Goal: Information Seeking & Learning: Learn about a topic

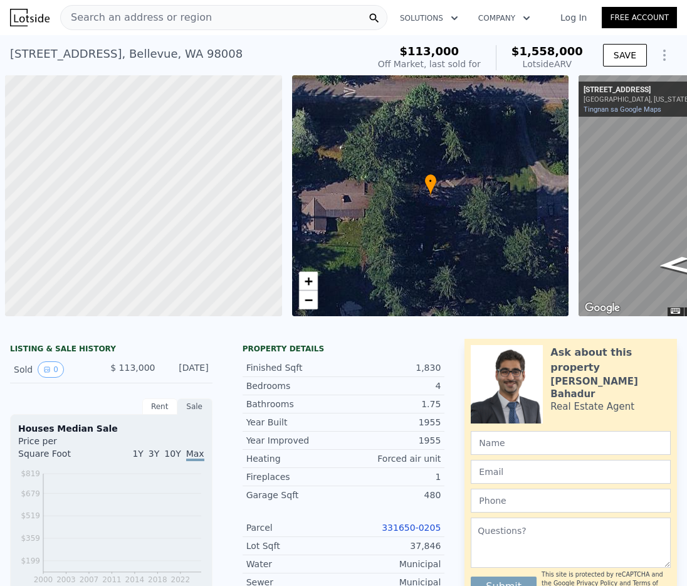
scroll to position [0, 5]
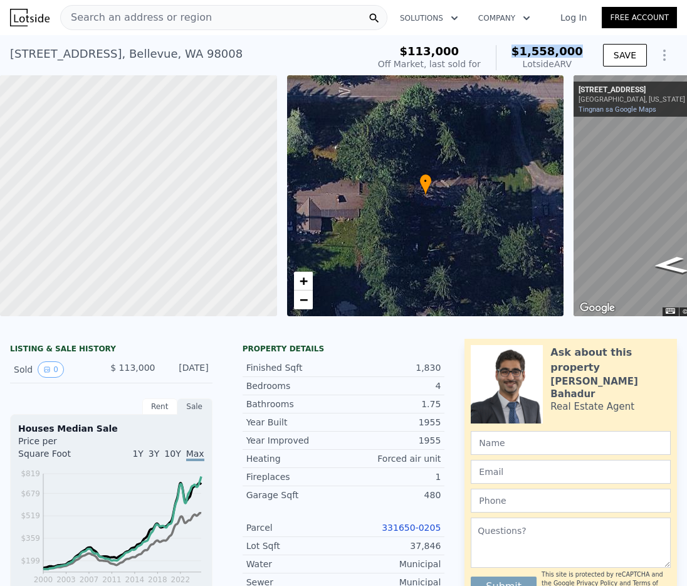
drag, startPoint x: 571, startPoint y: 50, endPoint x: 519, endPoint y: 50, distance: 51.4
click at [519, 50] on div "$113,000 Off Market, last sold for $1,558,000 Lotside ARV" at bounding box center [480, 57] width 215 height 35
copy span "$1,558,000"
click at [608, 108] on link "Tingnan sa Google Maps" at bounding box center [618, 109] width 78 height 8
click at [186, 28] on div "Search an address or region" at bounding box center [136, 18] width 151 height 24
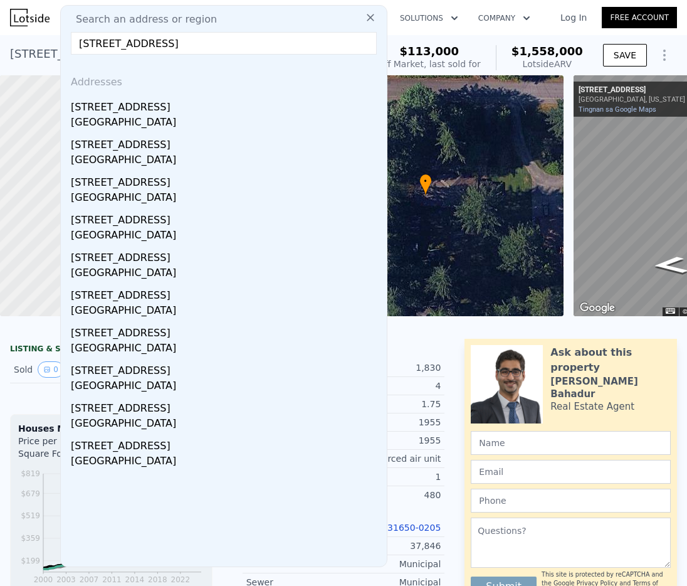
type input "[STREET_ADDRESS]"
click at [164, 108] on div "[STREET_ADDRESS]" at bounding box center [226, 105] width 311 height 20
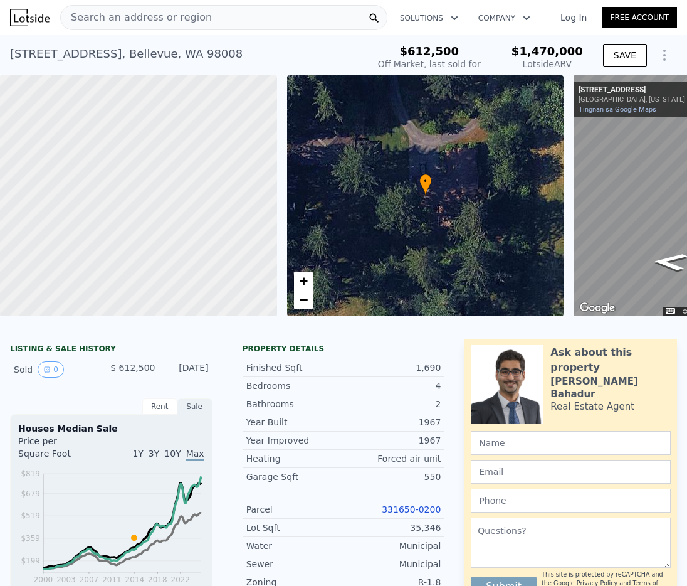
click at [549, 65] on div "Lotside ARV" at bounding box center [547, 64] width 71 height 13
drag, startPoint x: 591, startPoint y: 50, endPoint x: 513, endPoint y: 52, distance: 78.4
click at [513, 52] on div "$612,500 Off Market, last sold for $1,470,000 Lotside ARV SAVE" at bounding box center [525, 57] width 304 height 35
copy span "$1,470,000"
click at [614, 110] on link "Tingnan sa Google Maps" at bounding box center [618, 109] width 78 height 8
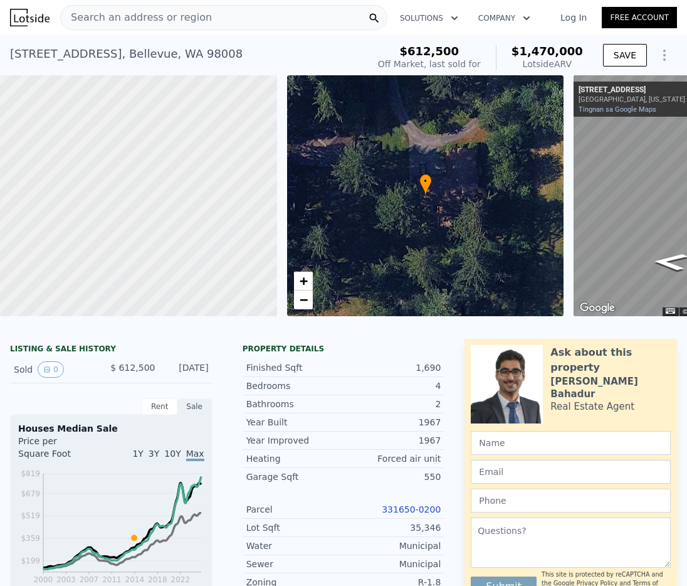
click at [162, 16] on span "Search an address or region" at bounding box center [136, 17] width 151 height 15
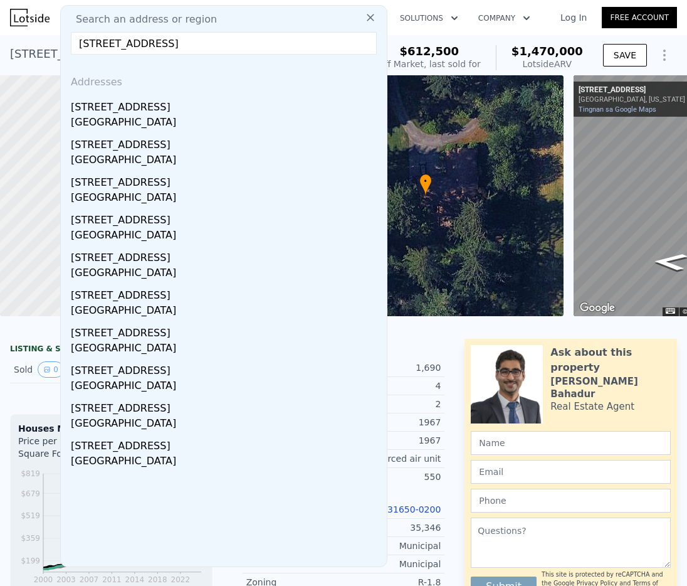
type input "[STREET_ADDRESS]"
click at [179, 115] on div "[GEOGRAPHIC_DATA]" at bounding box center [226, 124] width 311 height 18
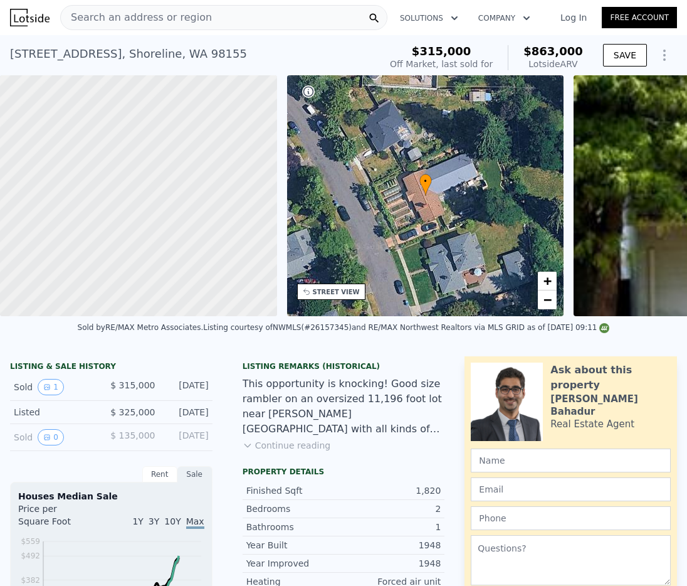
click at [571, 42] on div "$315,000 Off Market, last sold for $863,000 Lotside ARV" at bounding box center [486, 57] width 203 height 35
drag, startPoint x: 593, startPoint y: 45, endPoint x: 534, endPoint y: 46, distance: 59.6
click at [523, 41] on div "$315,000 Off Market, last sold for $863,000 Lotside ARV SAVE" at bounding box center [531, 57] width 292 height 35
drag, startPoint x: 588, startPoint y: 51, endPoint x: 532, endPoint y: 54, distance: 55.2
click at [532, 54] on div "$315,000 Off Market, last sold for $863,000 Lotside ARV SAVE" at bounding box center [531, 57] width 292 height 35
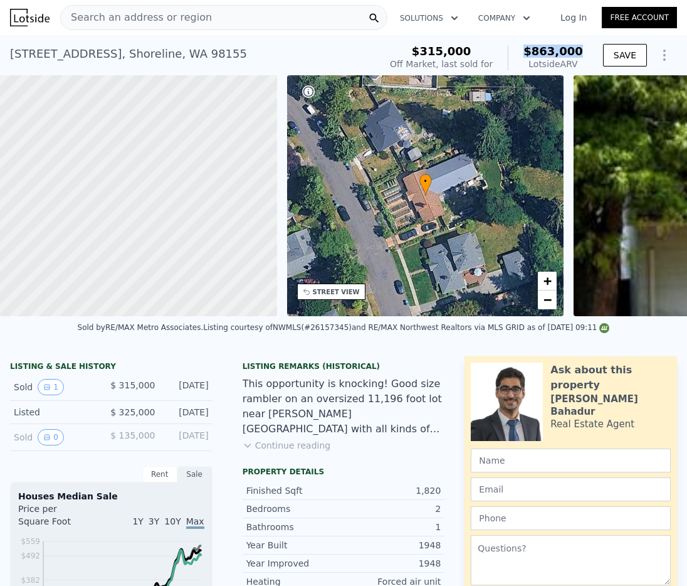
copy span "$863,000"
click at [221, 21] on div "Search an address or region" at bounding box center [223, 17] width 327 height 25
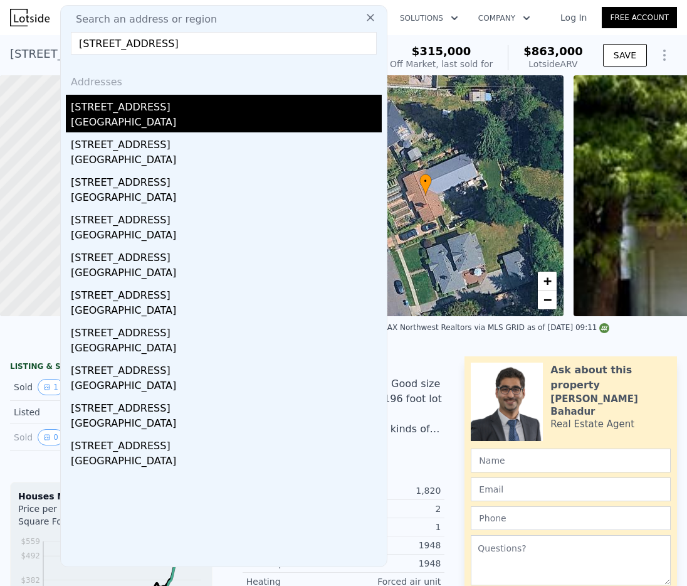
type input "[STREET_ADDRESS]"
click at [208, 119] on div "[GEOGRAPHIC_DATA]" at bounding box center [226, 124] width 311 height 18
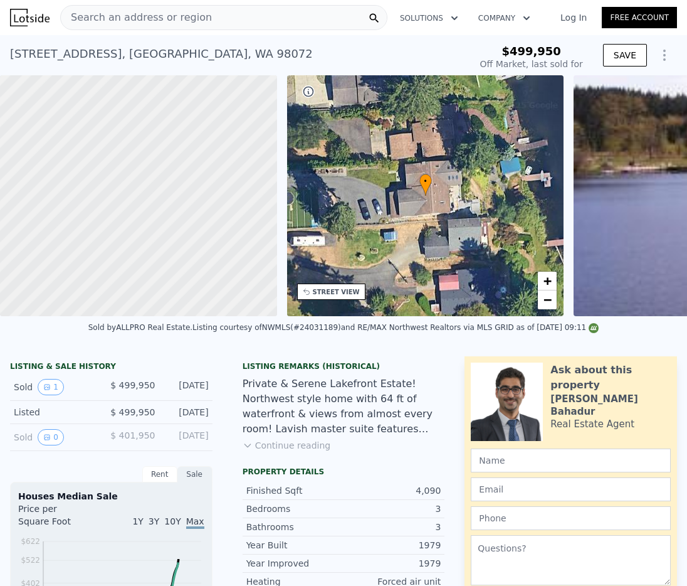
click at [559, 64] on div "Off Market, last sold for" at bounding box center [531, 64] width 103 height 13
drag, startPoint x: 572, startPoint y: 50, endPoint x: 489, endPoint y: 50, distance: 83.4
click at [489, 50] on div "$499,950" at bounding box center [531, 51] width 103 height 13
copy span "$499,950"
click at [250, 56] on div "[STREET_ADDRESS] Sold [DATE] for $499,950" at bounding box center [237, 57] width 455 height 35
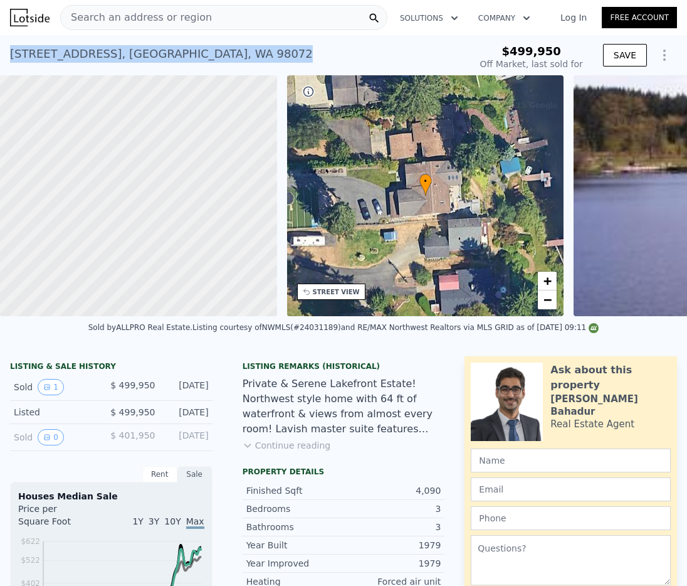
drag, startPoint x: 191, startPoint y: 58, endPoint x: 13, endPoint y: 51, distance: 178.2
click at [13, 51] on div "[STREET_ADDRESS] Sold [DATE] for $499,950" at bounding box center [237, 57] width 455 height 35
copy div "[STREET_ADDRESS]"
type input "$ 2,080,000"
type input "$ 1,338,837"
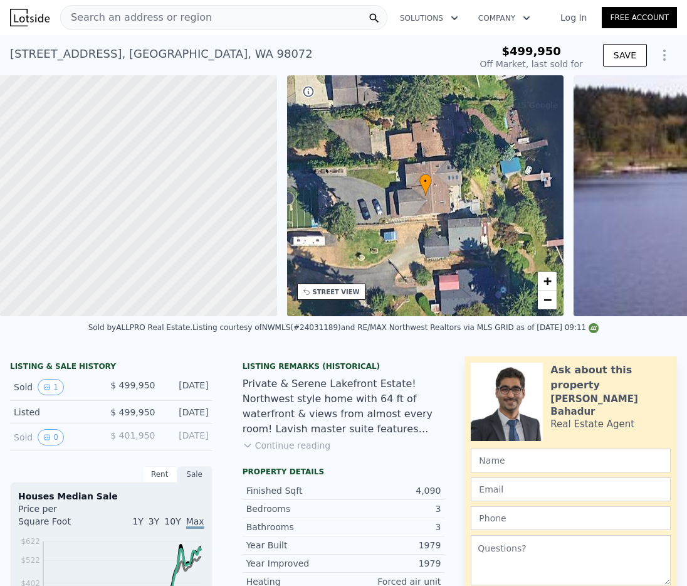
click at [137, 18] on span "Search an address or region" at bounding box center [136, 17] width 151 height 15
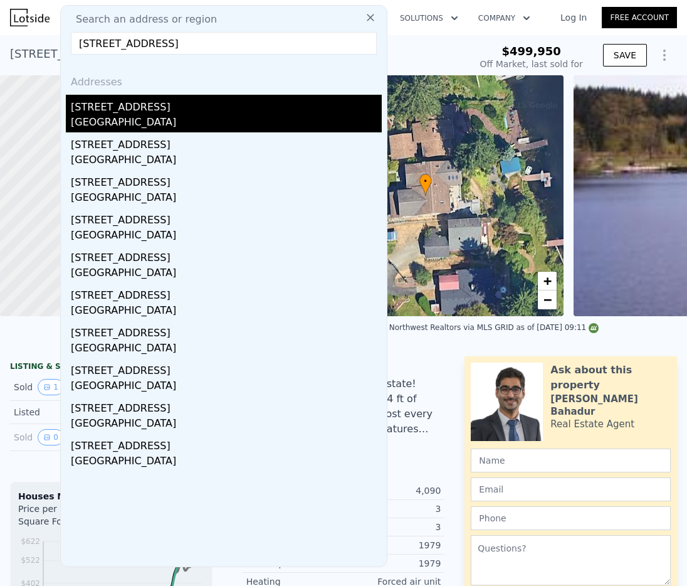
type input "[STREET_ADDRESS]"
click at [139, 113] on div "[STREET_ADDRESS]" at bounding box center [226, 105] width 311 height 20
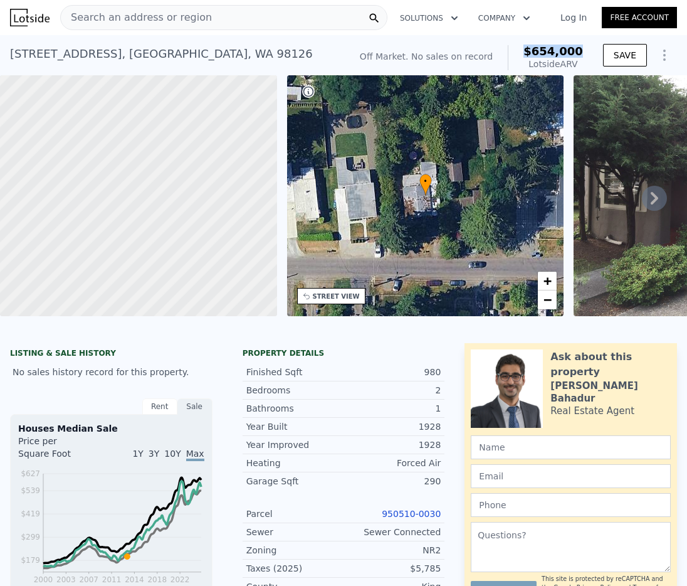
drag, startPoint x: 586, startPoint y: 50, endPoint x: 529, endPoint y: 51, distance: 56.4
click at [529, 51] on div "Off Market. No sales on record $654,000 Lotside ARV" at bounding box center [471, 57] width 233 height 35
copy span "$654,000"
